Goal: Find specific page/section: Find specific page/section

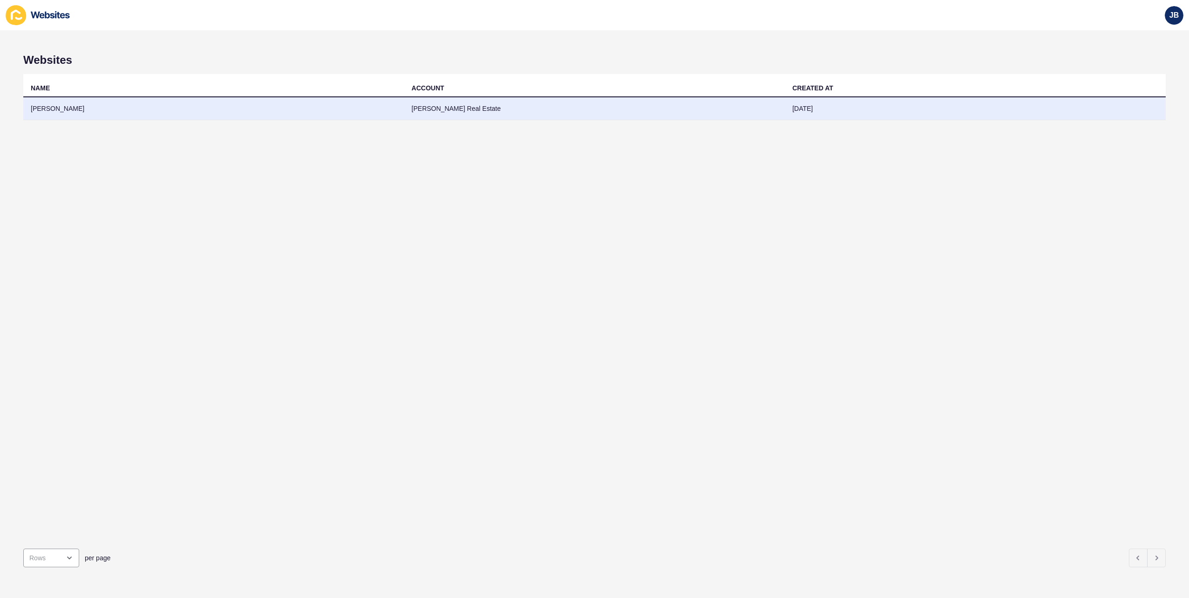
click at [53, 108] on td "[PERSON_NAME]" at bounding box center [213, 108] width 381 height 23
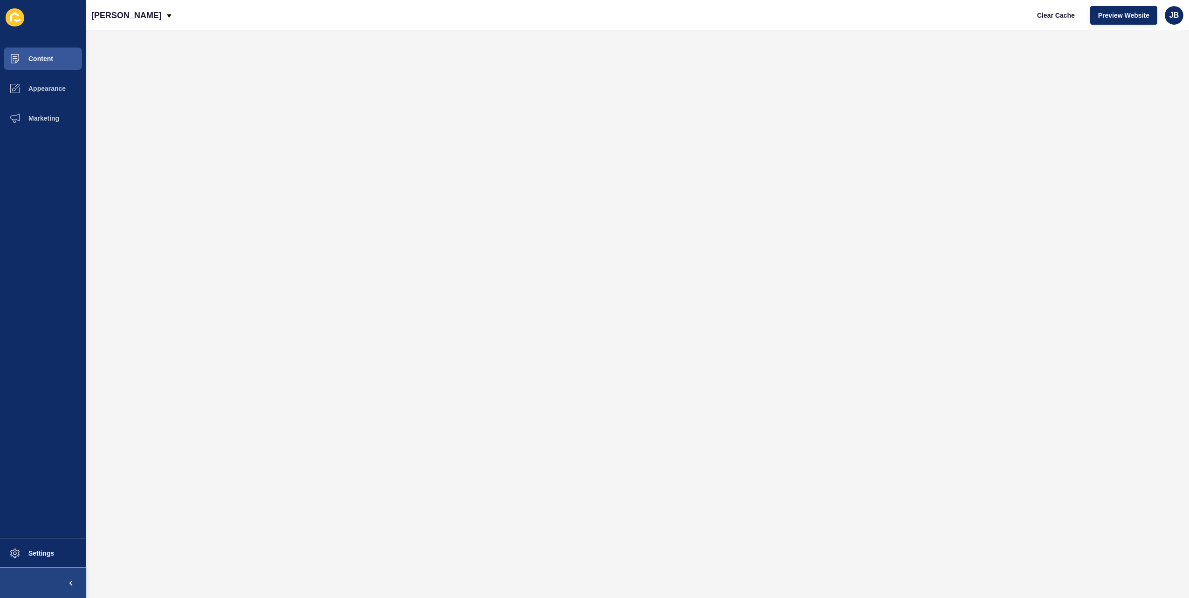
click at [60, 583] on span at bounding box center [71, 583] width 30 height 30
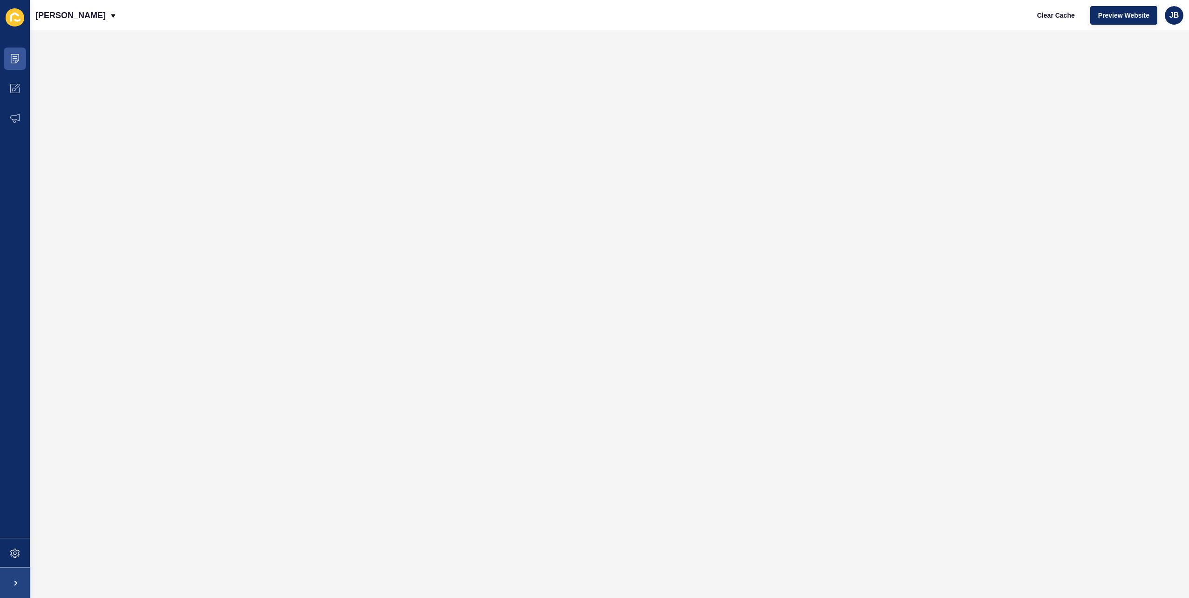
click at [2, 589] on span at bounding box center [15, 583] width 30 height 30
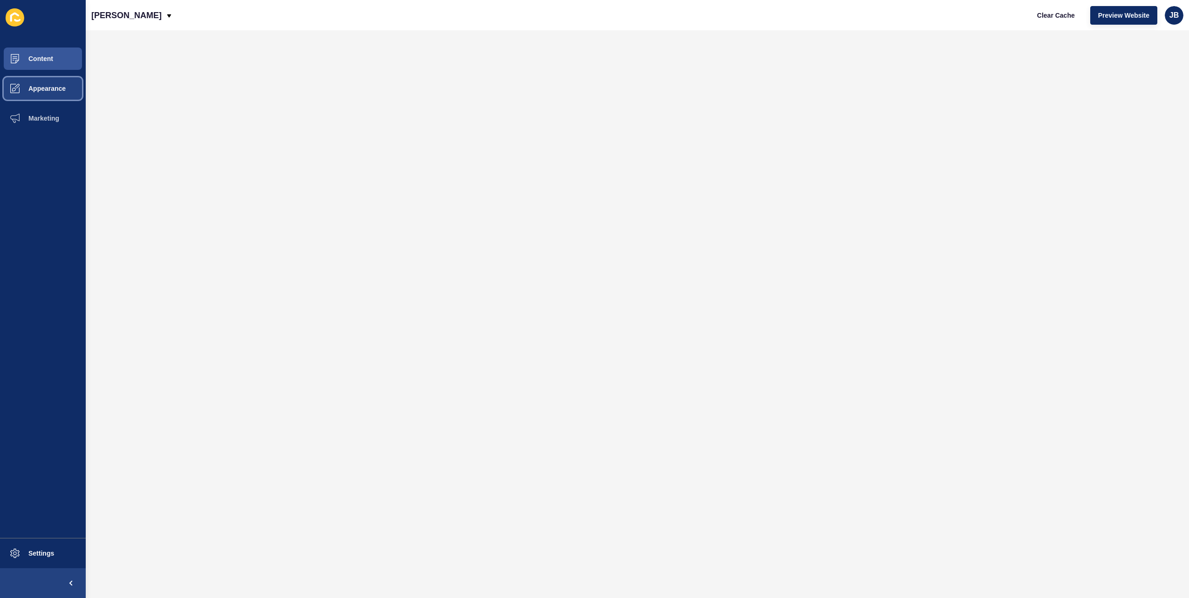
click at [40, 76] on button "Appearance" at bounding box center [43, 89] width 86 height 30
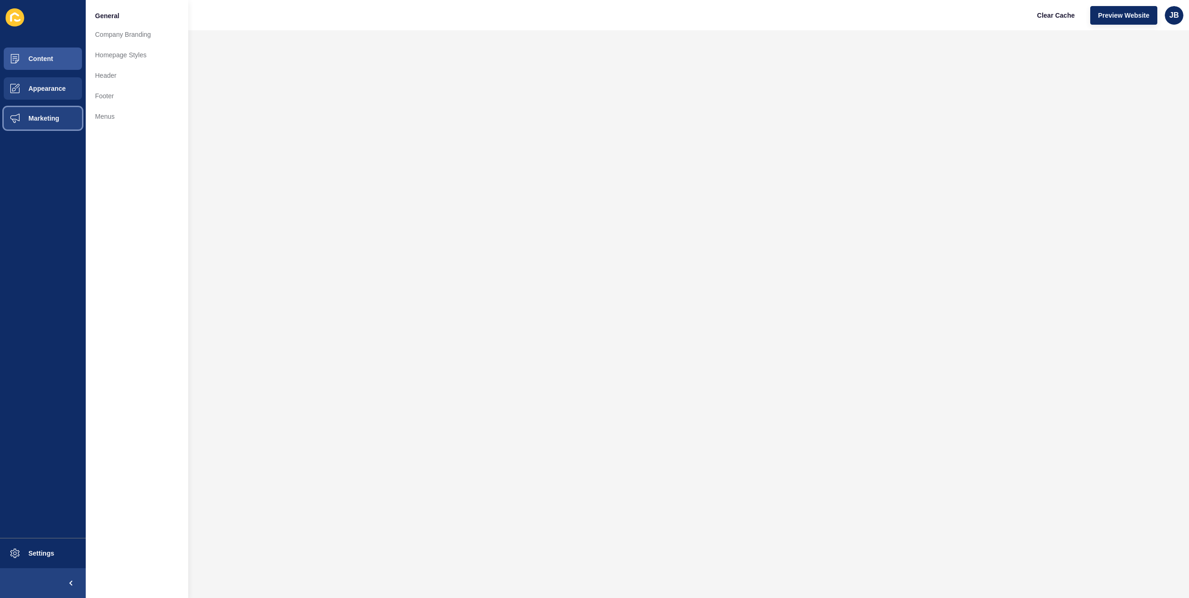
click at [37, 111] on button "Marketing" at bounding box center [43, 118] width 86 height 30
click at [28, 98] on span at bounding box center [15, 89] width 30 height 30
click at [34, 67] on button "Content" at bounding box center [43, 59] width 86 height 30
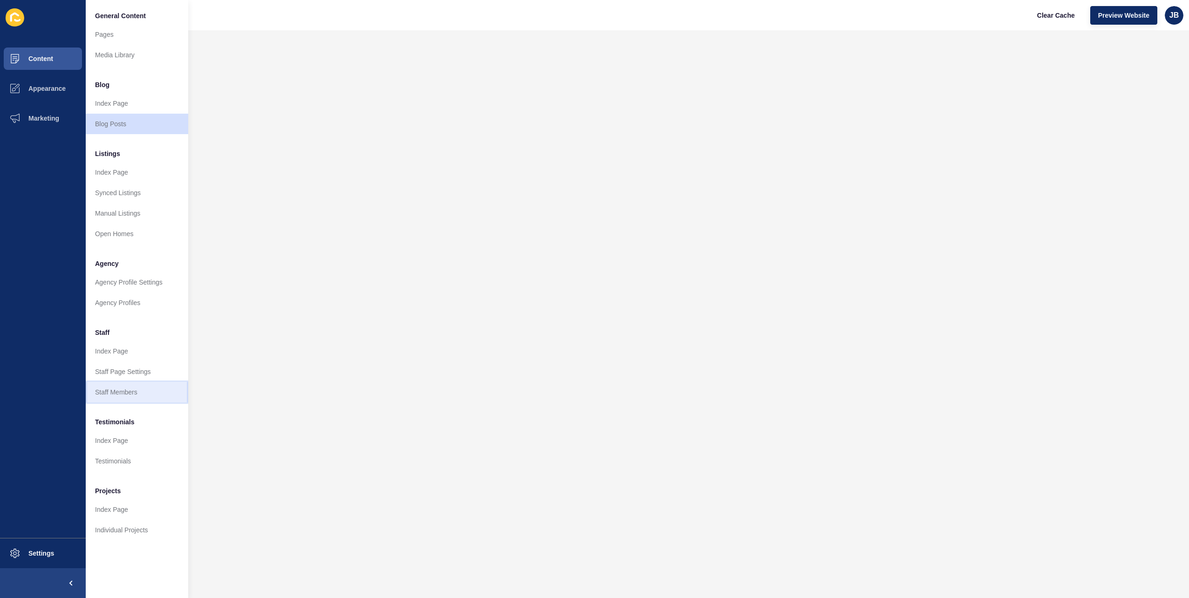
click at [118, 393] on link "Staff Members" at bounding box center [137, 392] width 103 height 21
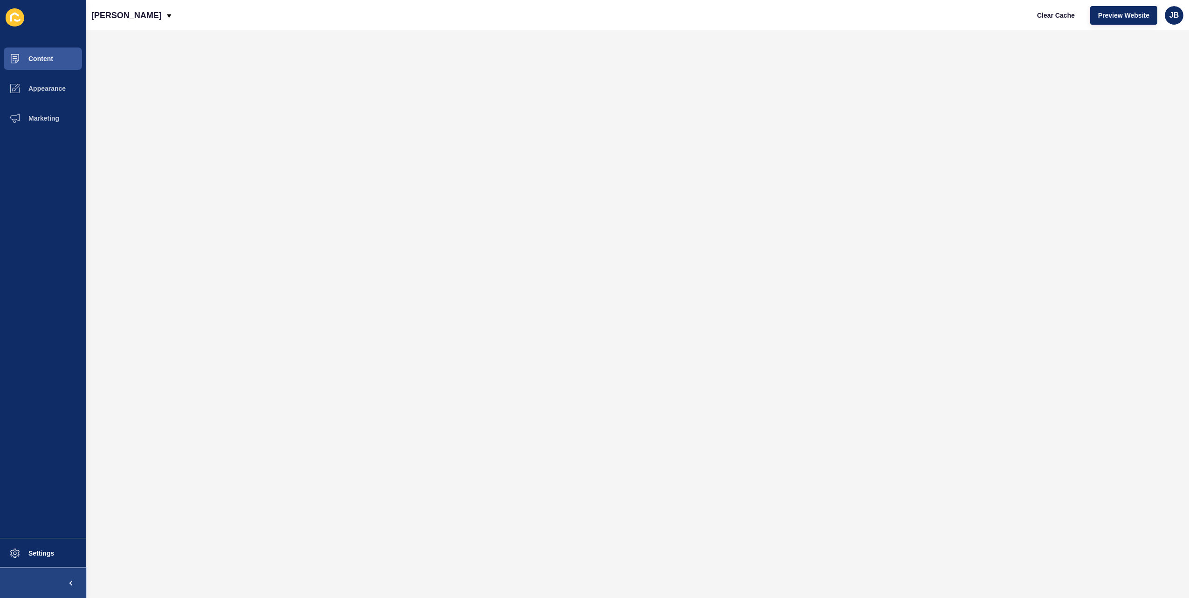
click at [46, 587] on button at bounding box center [43, 583] width 86 height 30
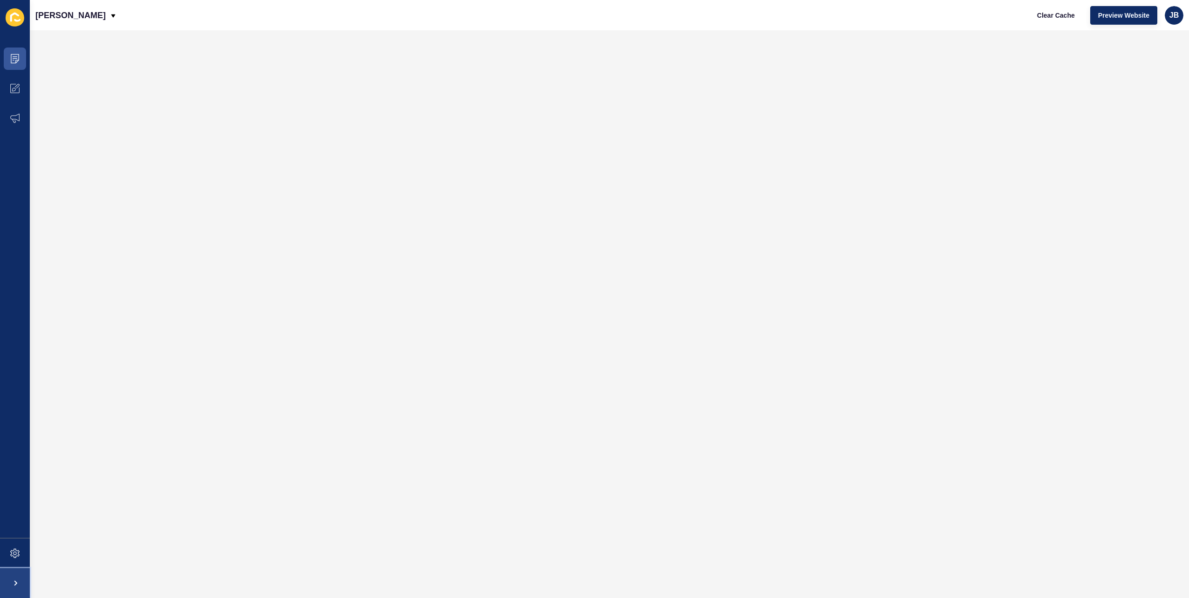
drag, startPoint x: 22, startPoint y: 581, endPoint x: 8, endPoint y: 509, distance: 73.6
click at [20, 581] on span at bounding box center [15, 583] width 30 height 30
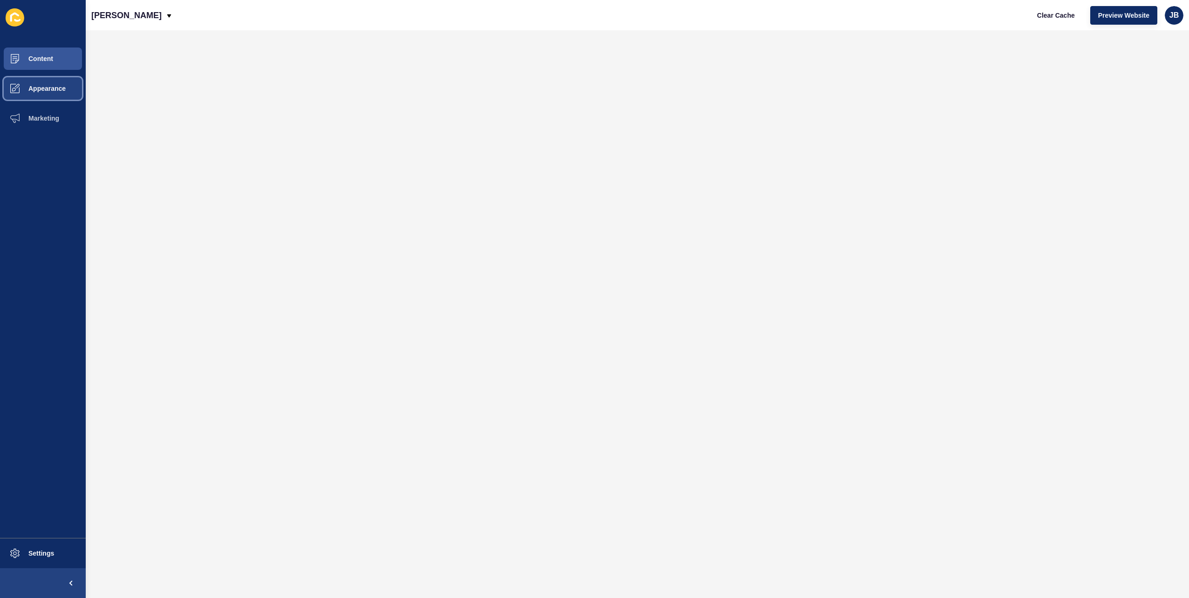
click at [57, 89] on span "Appearance" at bounding box center [32, 88] width 67 height 7
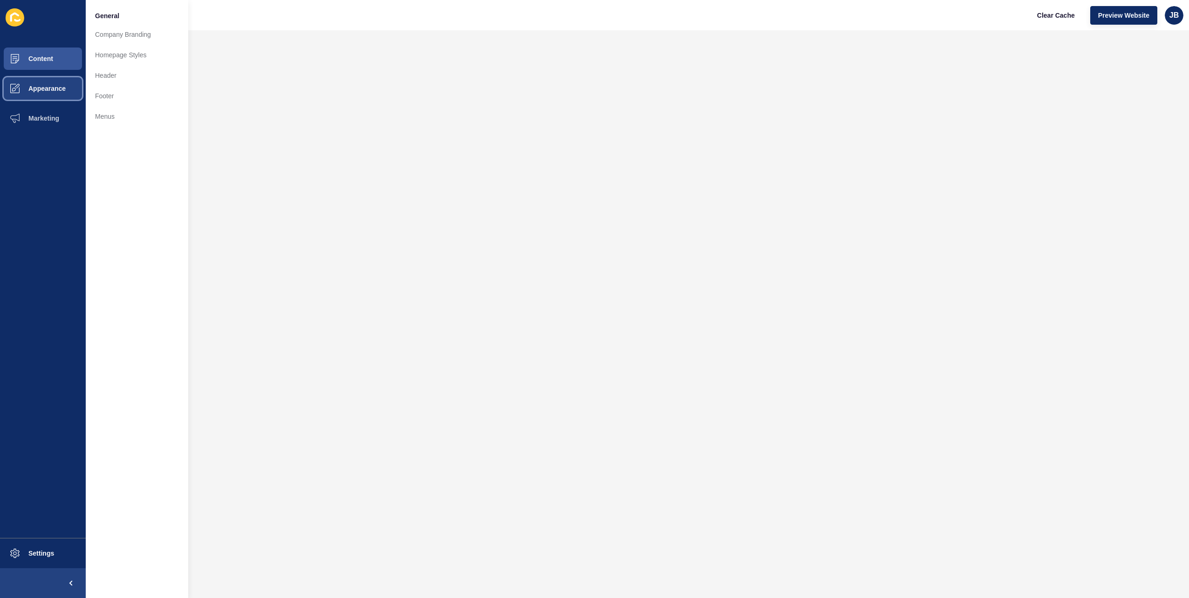
click at [43, 102] on button "Appearance" at bounding box center [43, 89] width 86 height 30
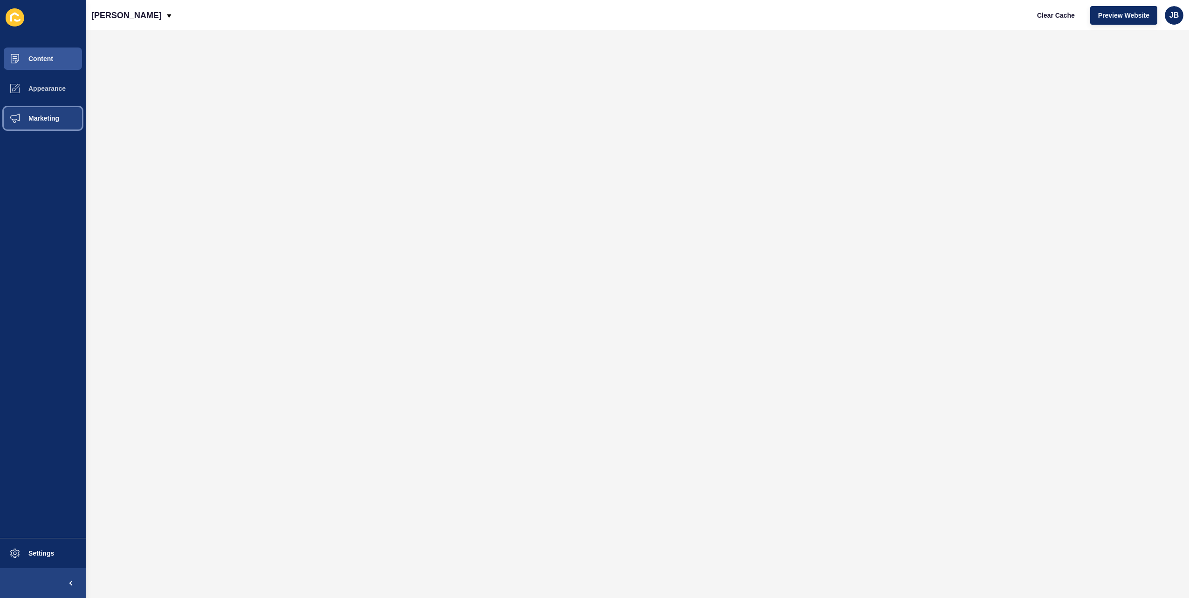
click at [26, 111] on span at bounding box center [15, 118] width 30 height 30
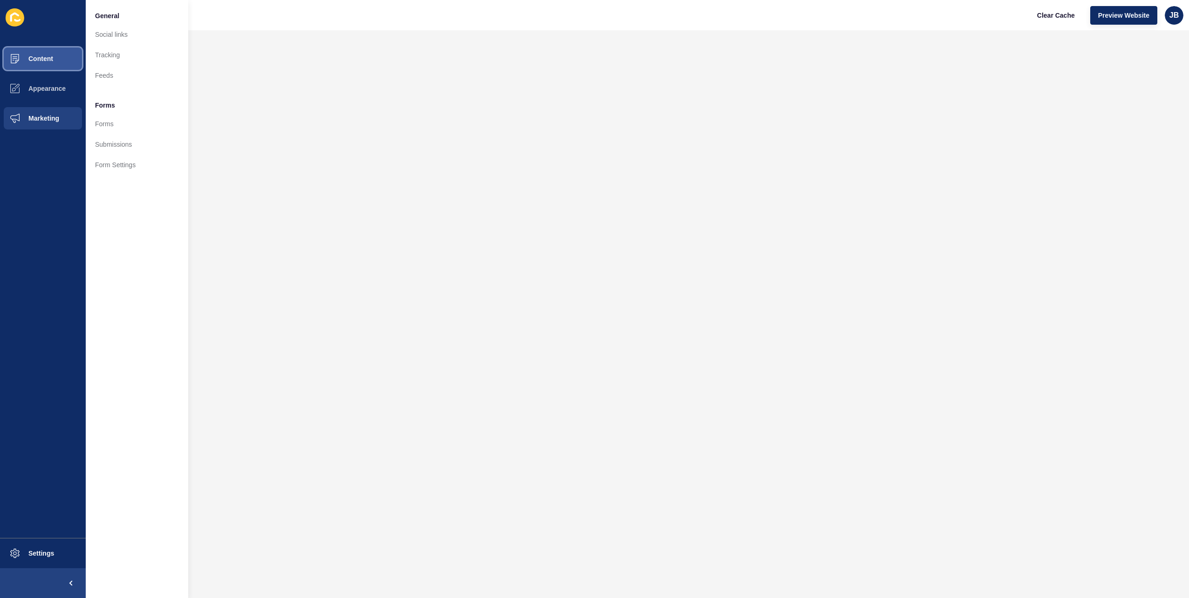
click at [55, 59] on button "Content" at bounding box center [43, 59] width 86 height 30
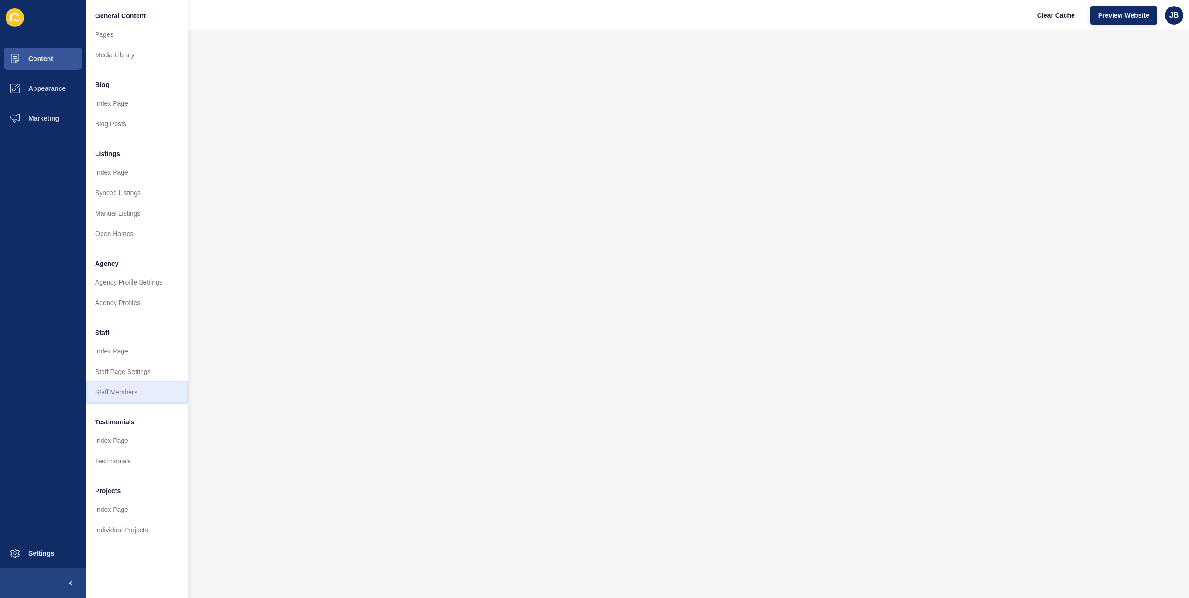
click at [131, 390] on link "Staff Members" at bounding box center [137, 392] width 103 height 21
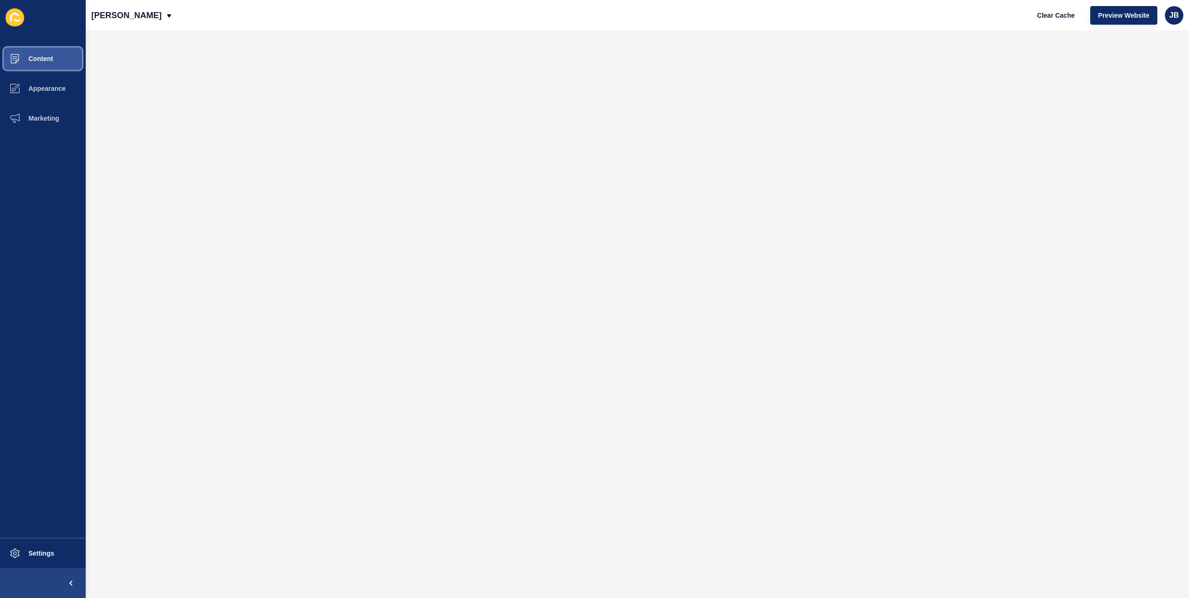
click at [51, 62] on span "Content" at bounding box center [26, 58] width 55 height 7
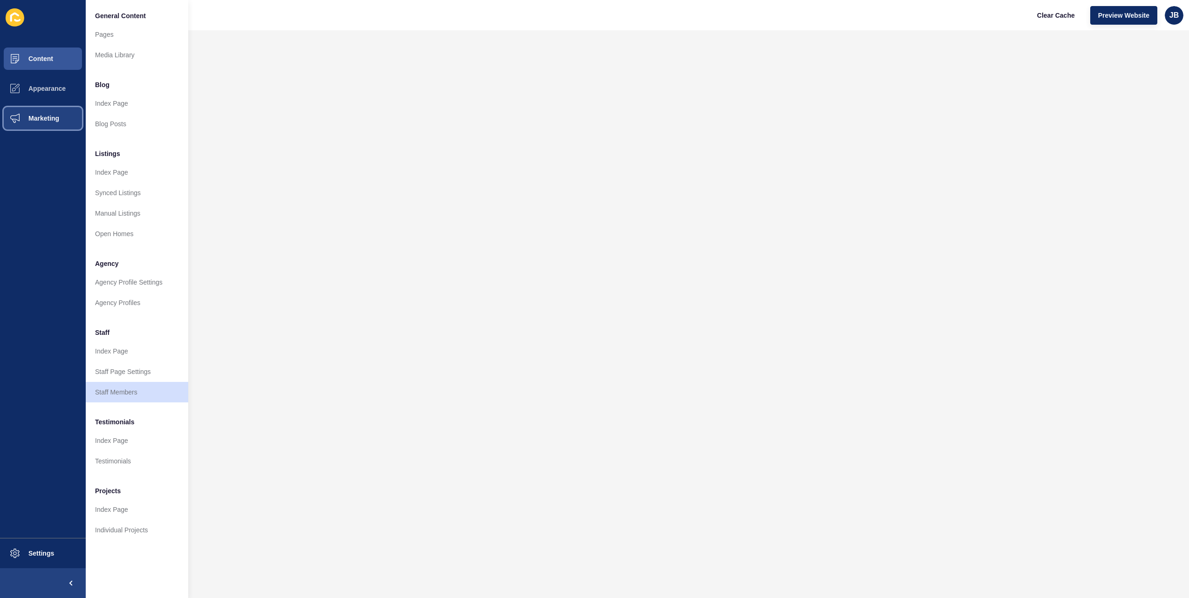
click at [46, 125] on button "Marketing" at bounding box center [43, 118] width 86 height 30
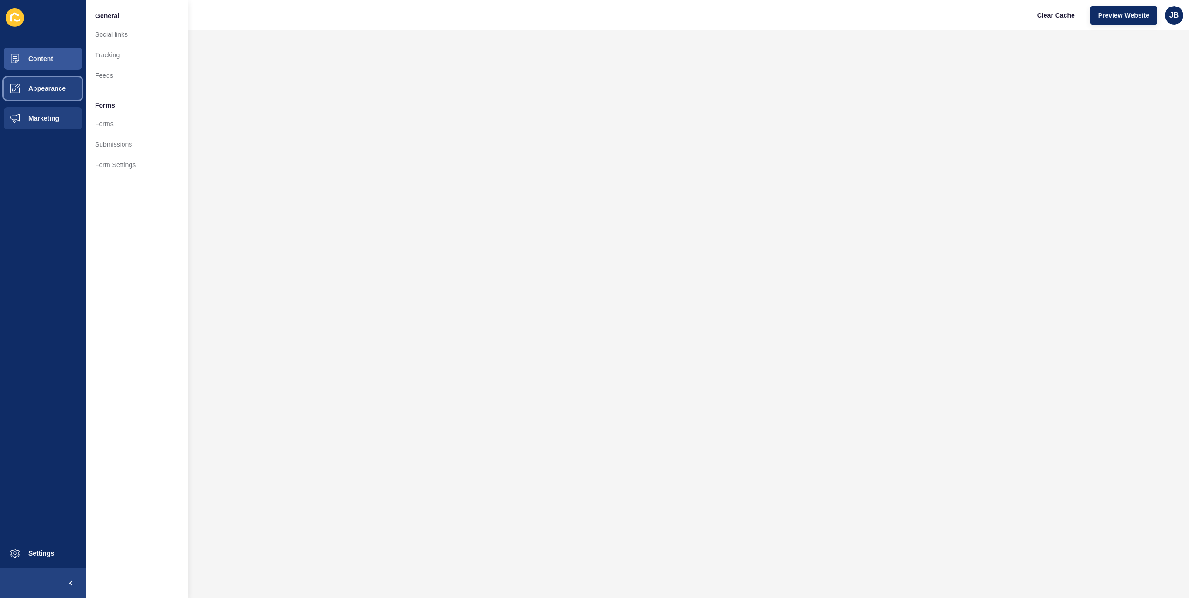
click at [46, 91] on span "Appearance" at bounding box center [32, 88] width 67 height 7
click at [51, 58] on span "Content" at bounding box center [26, 58] width 55 height 7
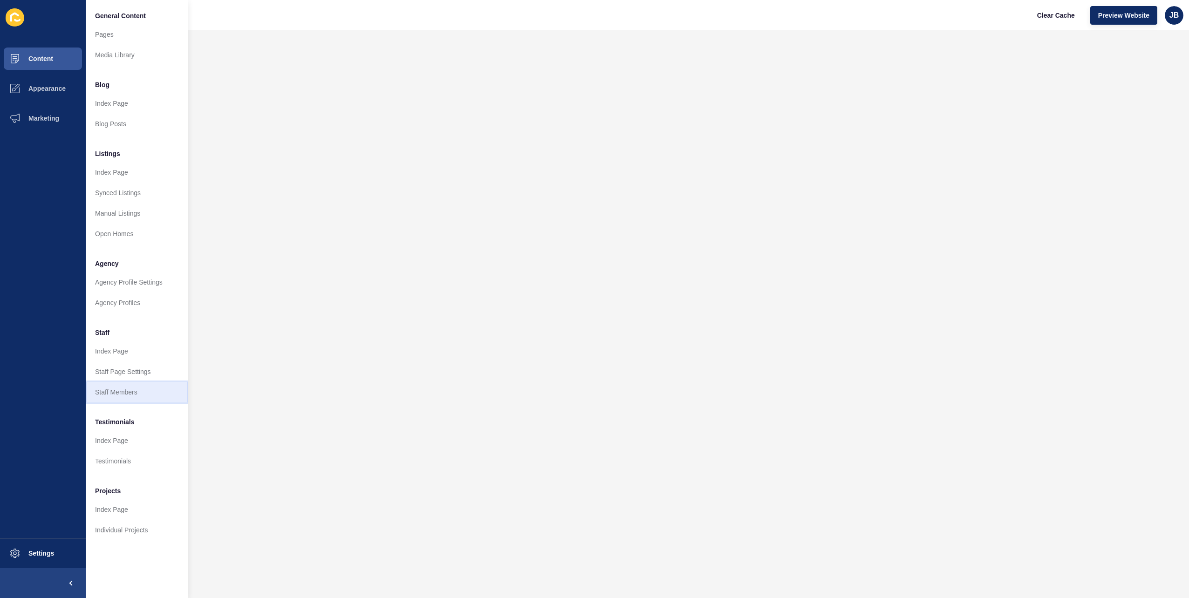
click at [113, 397] on link "Staff Members" at bounding box center [137, 392] width 103 height 21
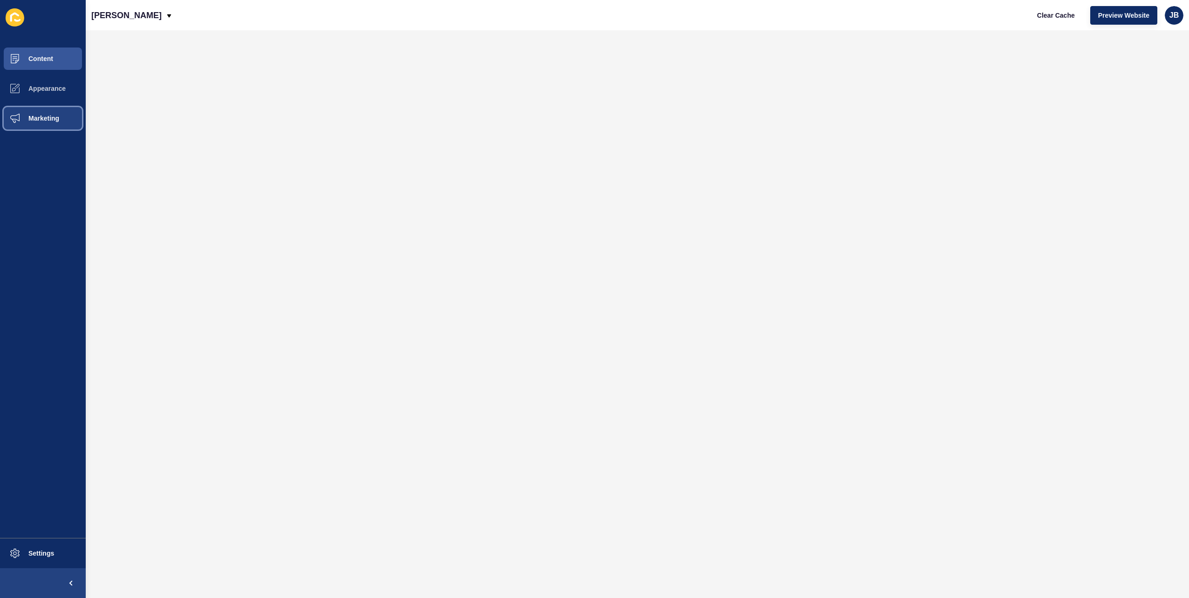
click at [36, 124] on button "Marketing" at bounding box center [43, 118] width 86 height 30
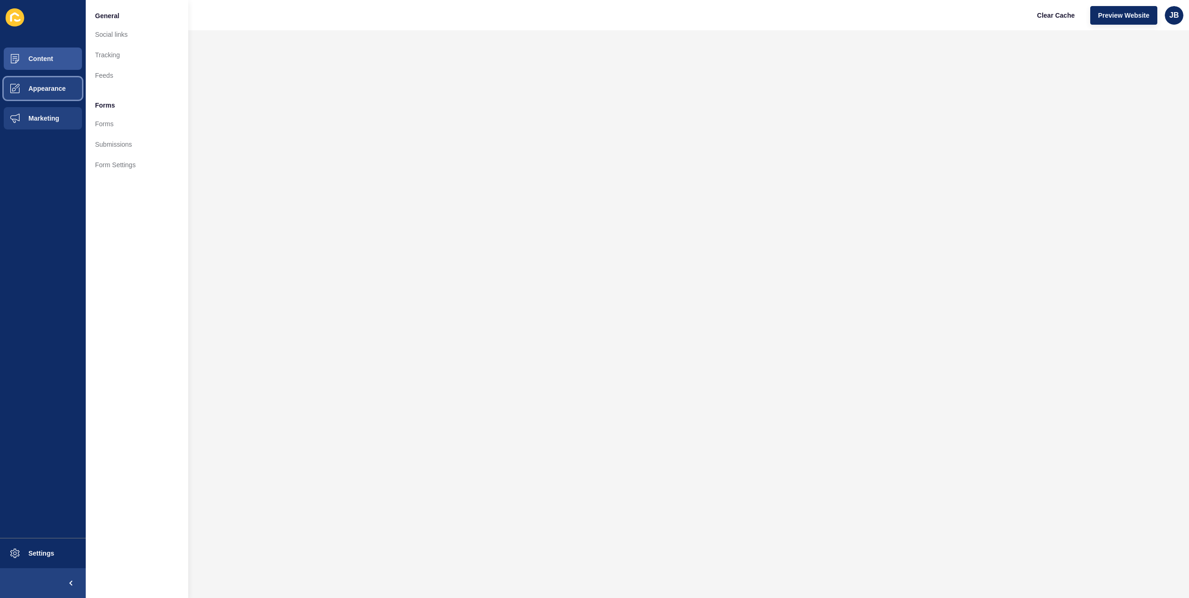
click at [40, 100] on button "Appearance" at bounding box center [43, 89] width 86 height 30
click at [40, 117] on span "Marketing" at bounding box center [29, 118] width 61 height 7
click at [51, 92] on span "Appearance" at bounding box center [32, 88] width 67 height 7
click at [60, 68] on button "Content" at bounding box center [43, 59] width 86 height 30
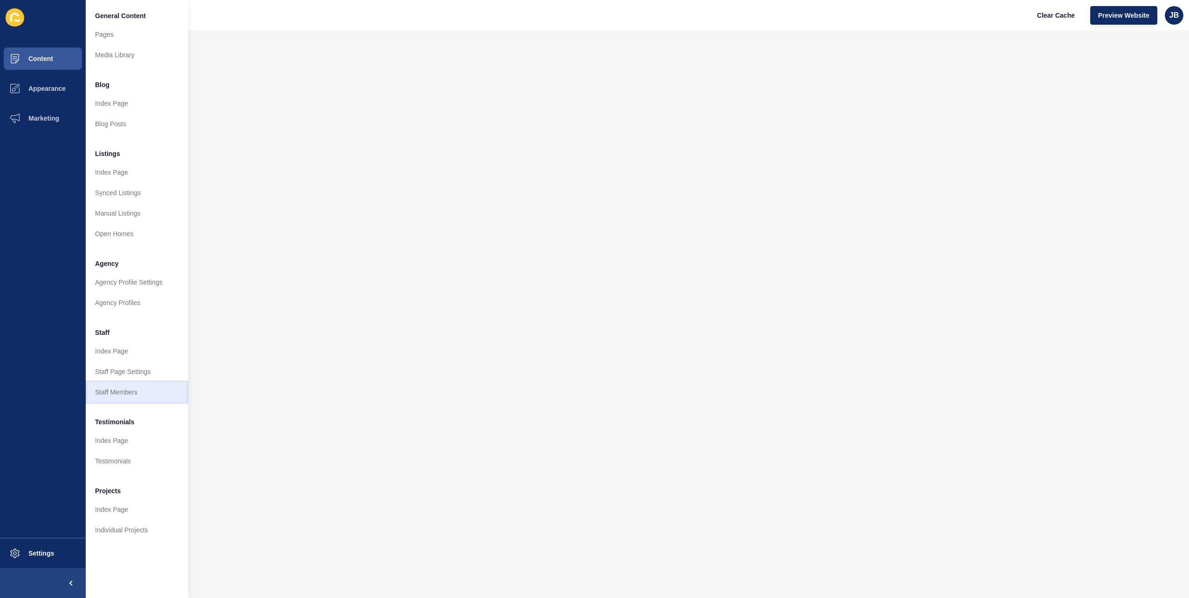
click at [116, 395] on link "Staff Members" at bounding box center [137, 392] width 103 height 21
